Goal: Task Accomplishment & Management: Manage account settings

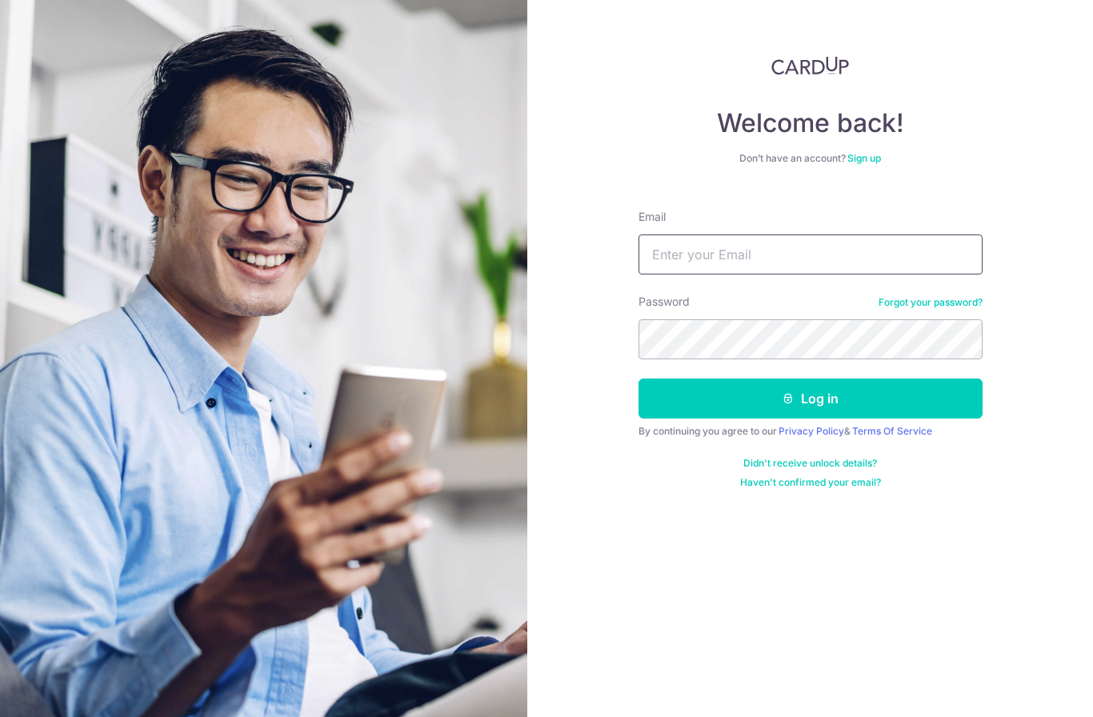
click at [668, 249] on input "Email" at bounding box center [811, 254] width 344 height 40
type input "[EMAIL_ADDRESS][DOMAIN_NAME]"
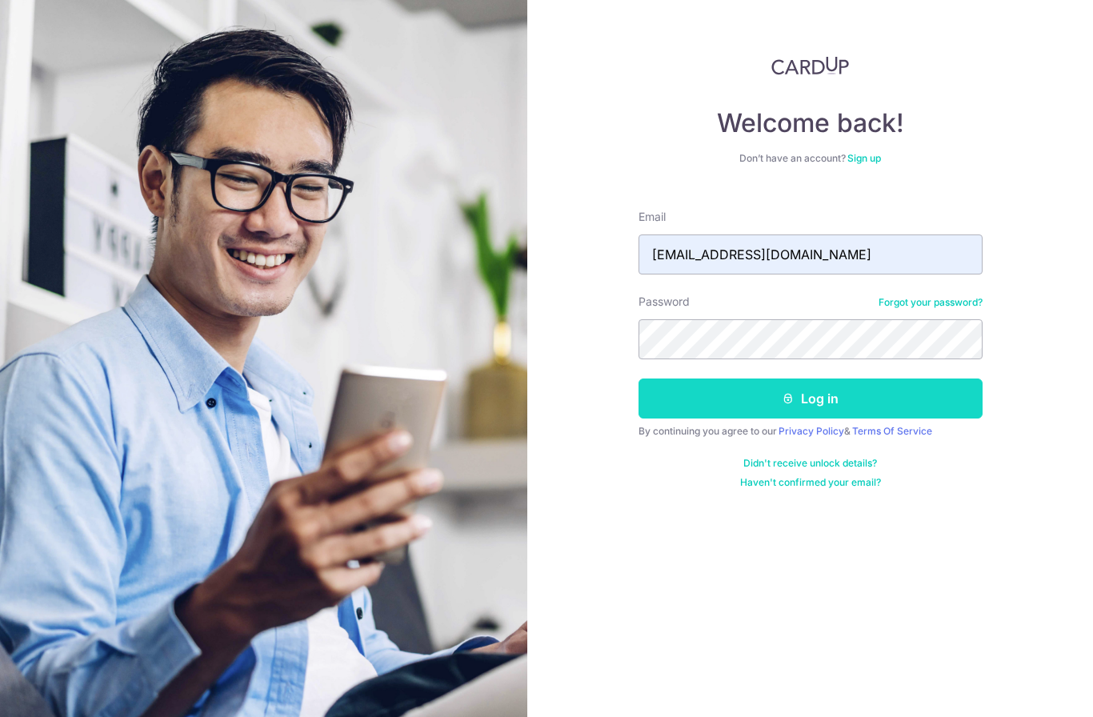
click at [807, 400] on button "Log in" at bounding box center [811, 399] width 344 height 40
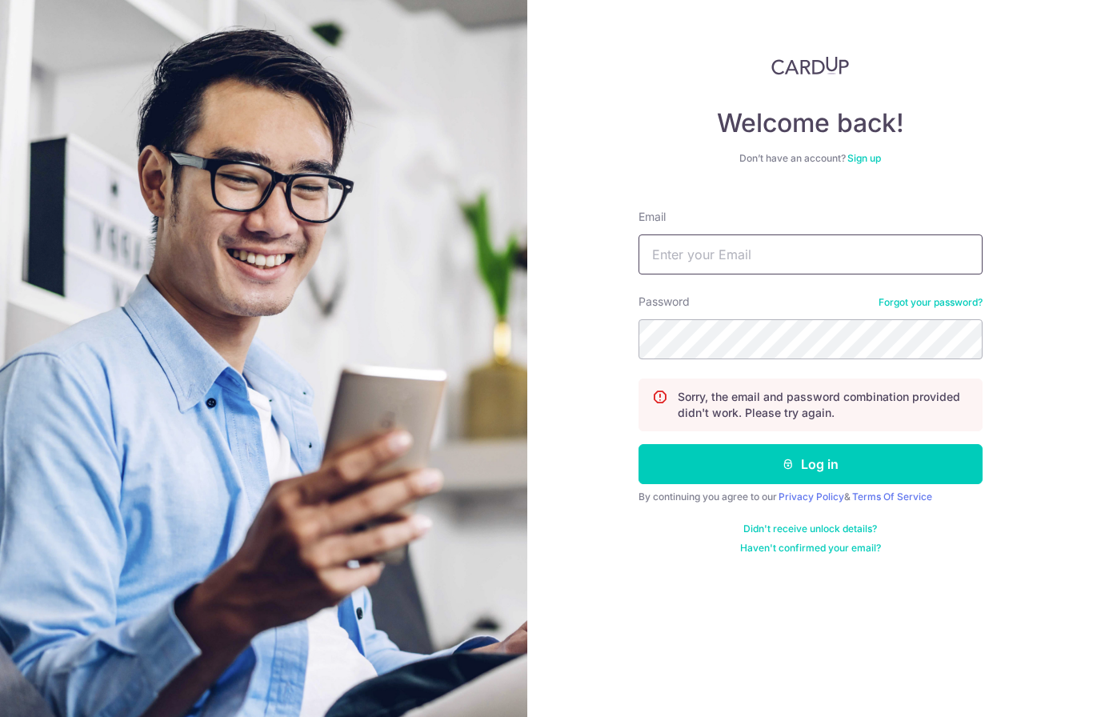
click at [719, 248] on input "Email" at bounding box center [811, 254] width 344 height 40
type input "C"
type input "erccwin@gmail.com"
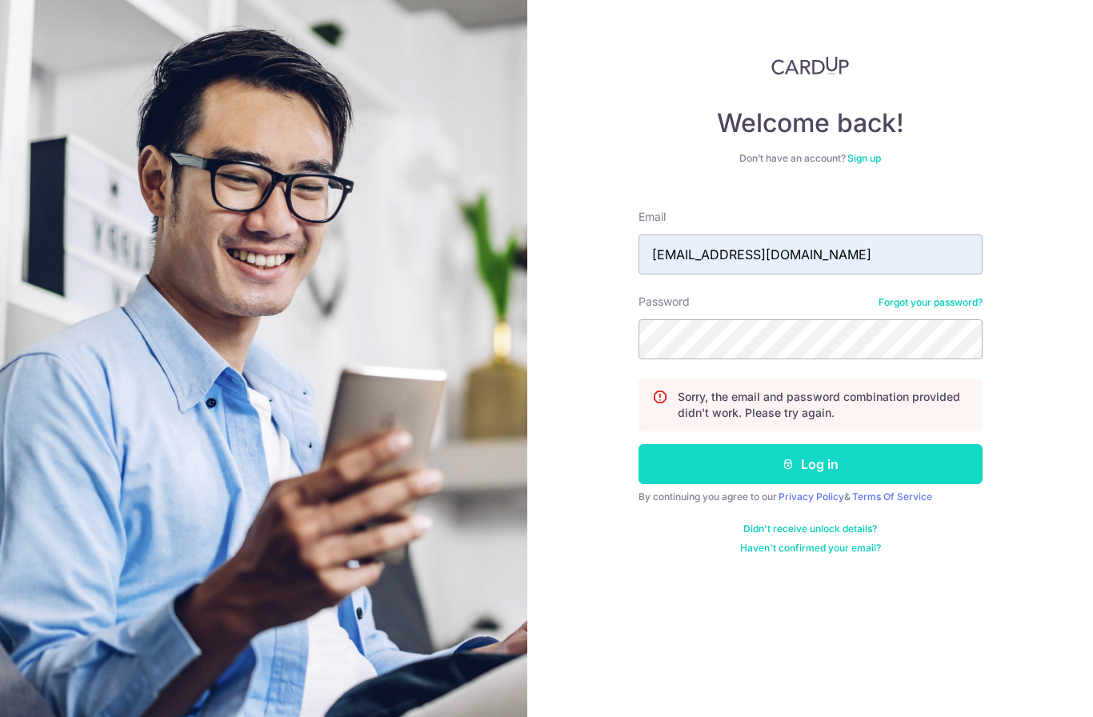
click at [781, 466] on button "Log in" at bounding box center [811, 464] width 344 height 40
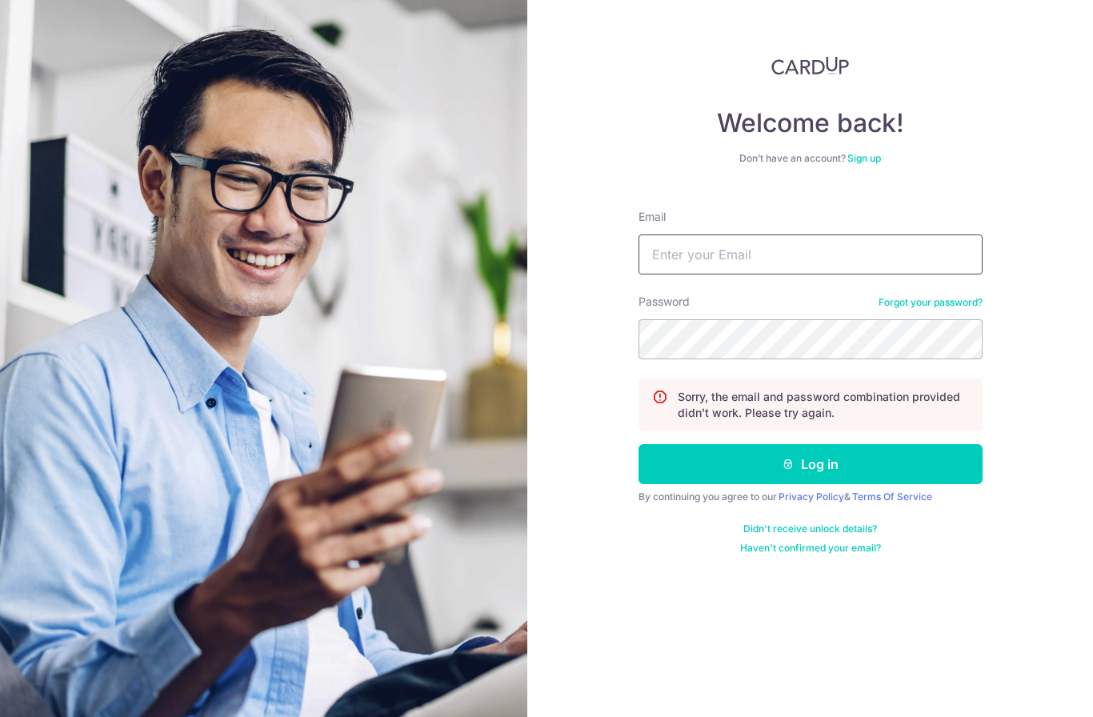
click at [691, 258] on input "Email" at bounding box center [811, 254] width 344 height 40
type input "[EMAIL_ADDRESS][DOMAIN_NAME]"
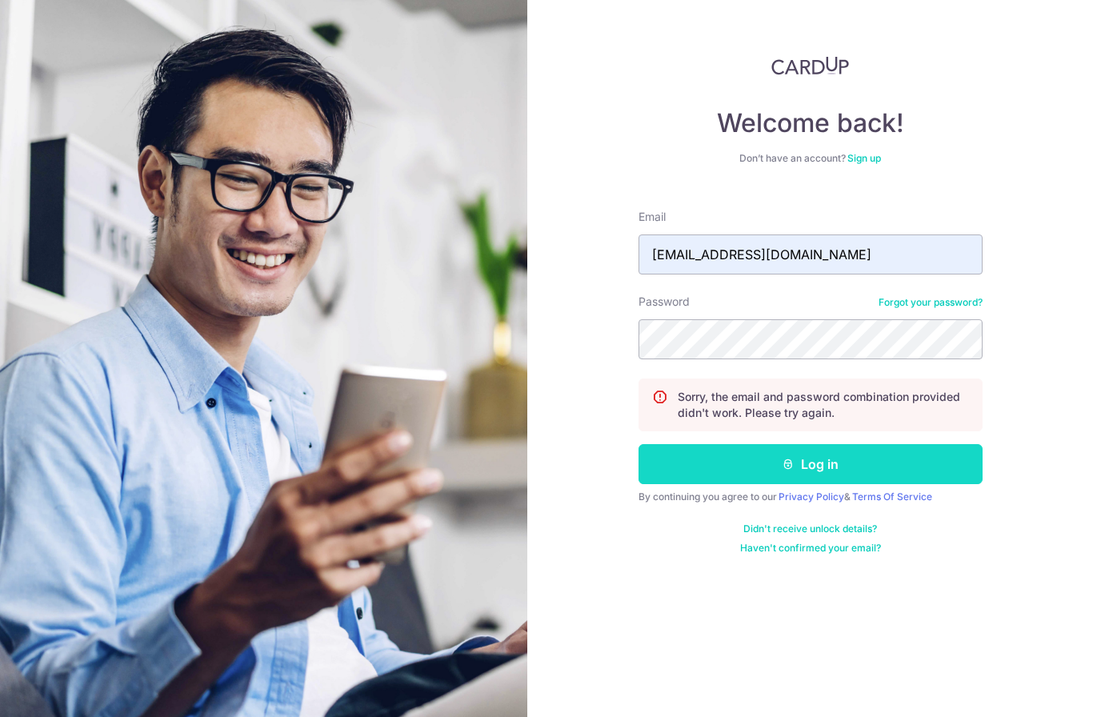
click at [787, 463] on icon "submit" at bounding box center [788, 464] width 13 height 13
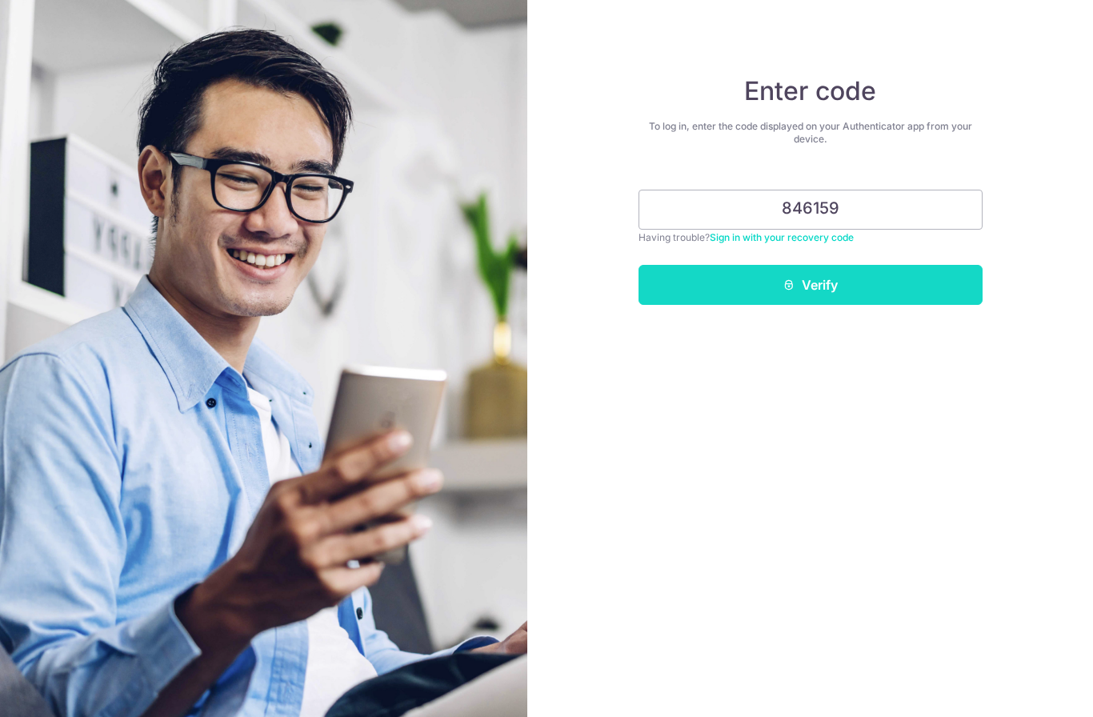
type input "846159"
click at [816, 291] on button "Verify" at bounding box center [811, 285] width 344 height 40
